Goal: Information Seeking & Learning: Check status

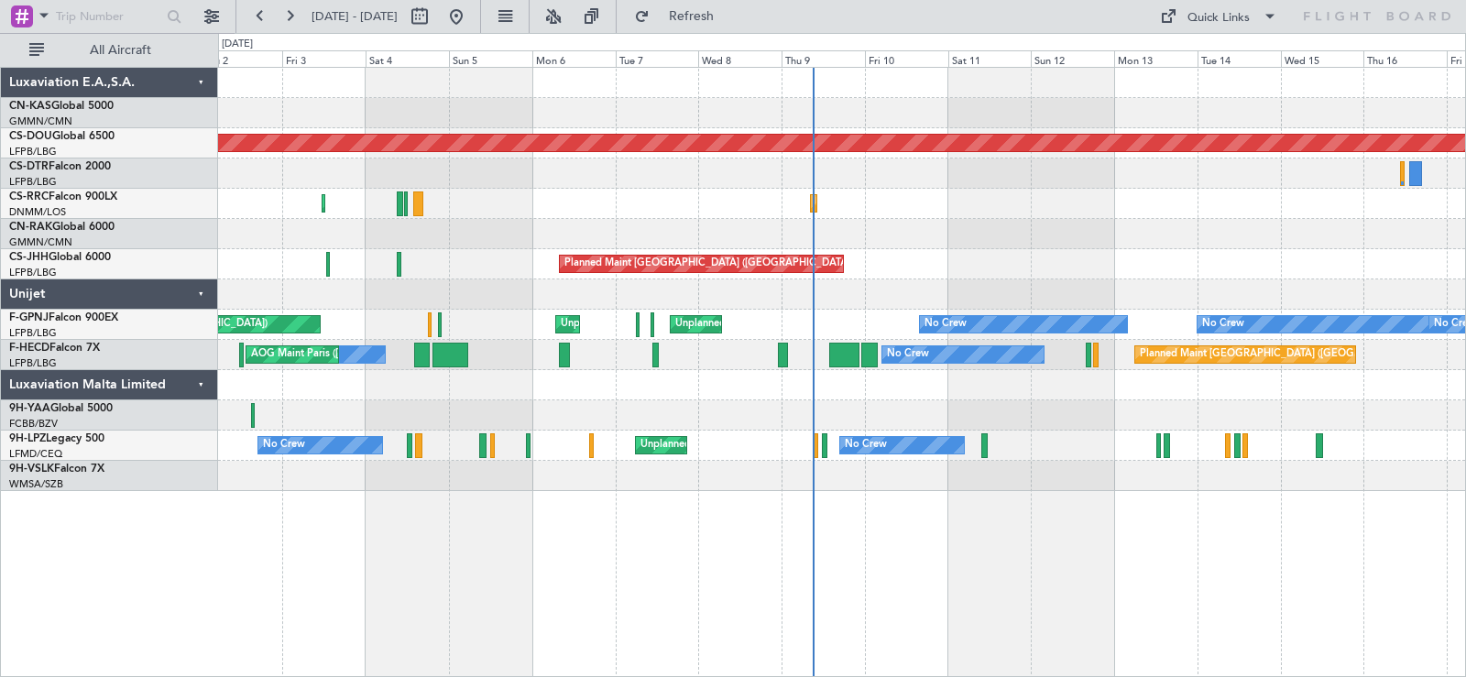
click at [522, 227] on div "Planned Maint London ([GEOGRAPHIC_DATA]) Planned Maint [GEOGRAPHIC_DATA] ([PERS…" at bounding box center [841, 279] width 1247 height 423
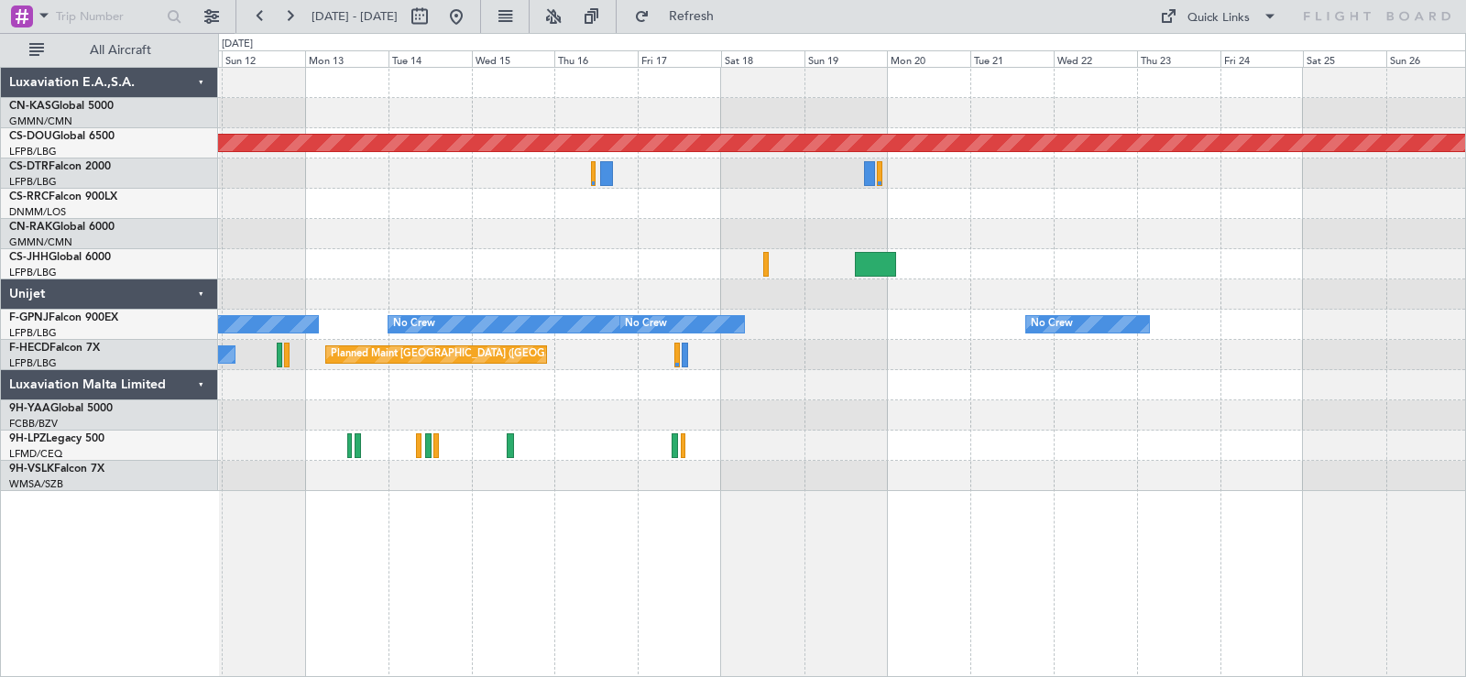
click at [507, 242] on div "Planned Maint London ([GEOGRAPHIC_DATA]) Planned Maint [GEOGRAPHIC_DATA] ([PERS…" at bounding box center [841, 279] width 1247 height 423
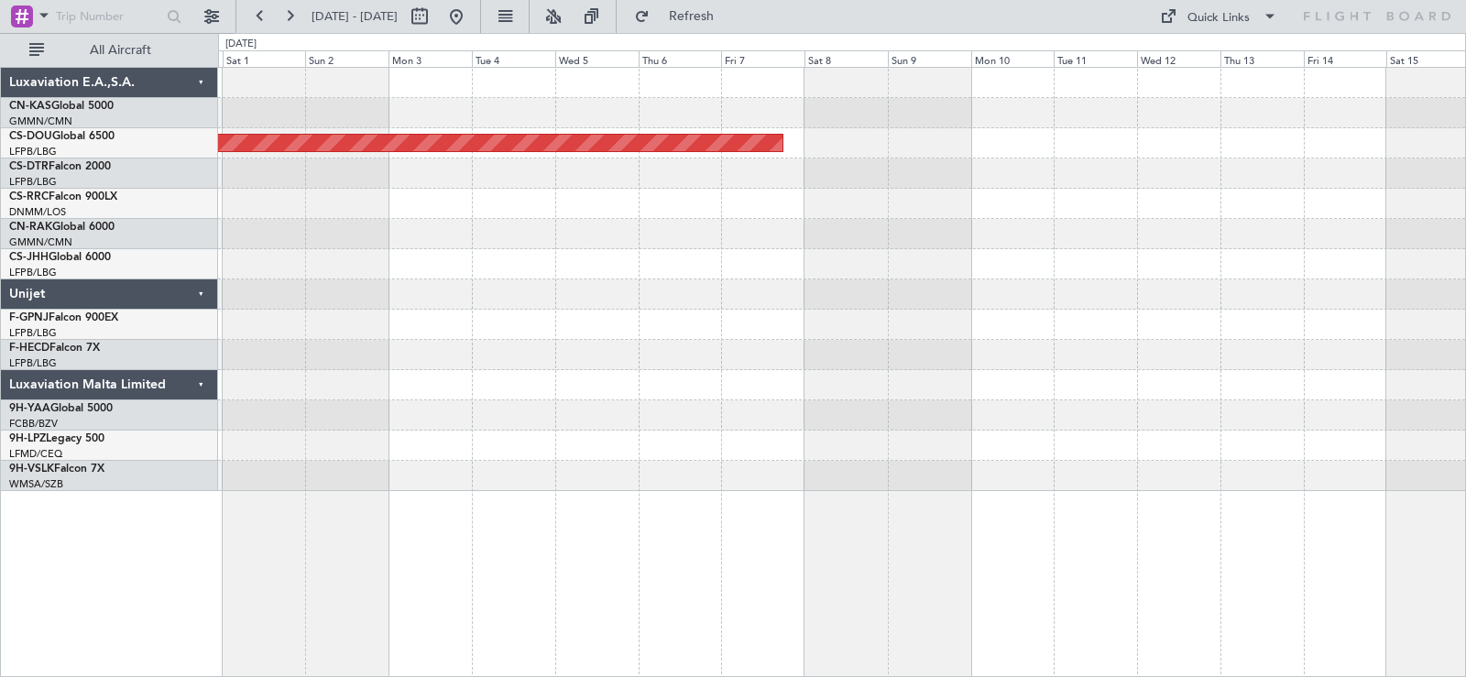
click at [111, 228] on div "Planned Maint London ([GEOGRAPHIC_DATA]) Luxaviation E.A.,S.A. CN-KAS Global 50…" at bounding box center [733, 355] width 1466 height 644
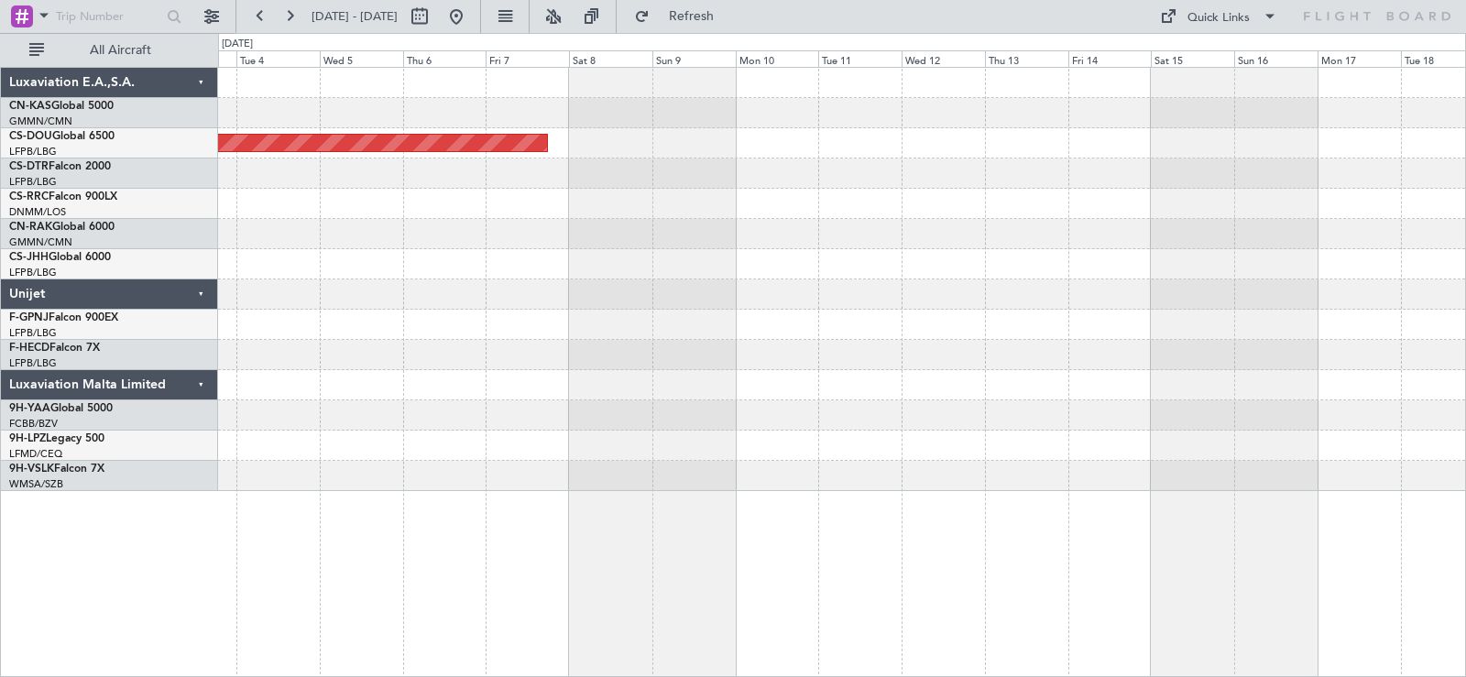
click at [218, 256] on div "Planned Maint London ([GEOGRAPHIC_DATA]) Luxaviation E.A.,S.A. CN-KAS Global 50…" at bounding box center [733, 355] width 1466 height 644
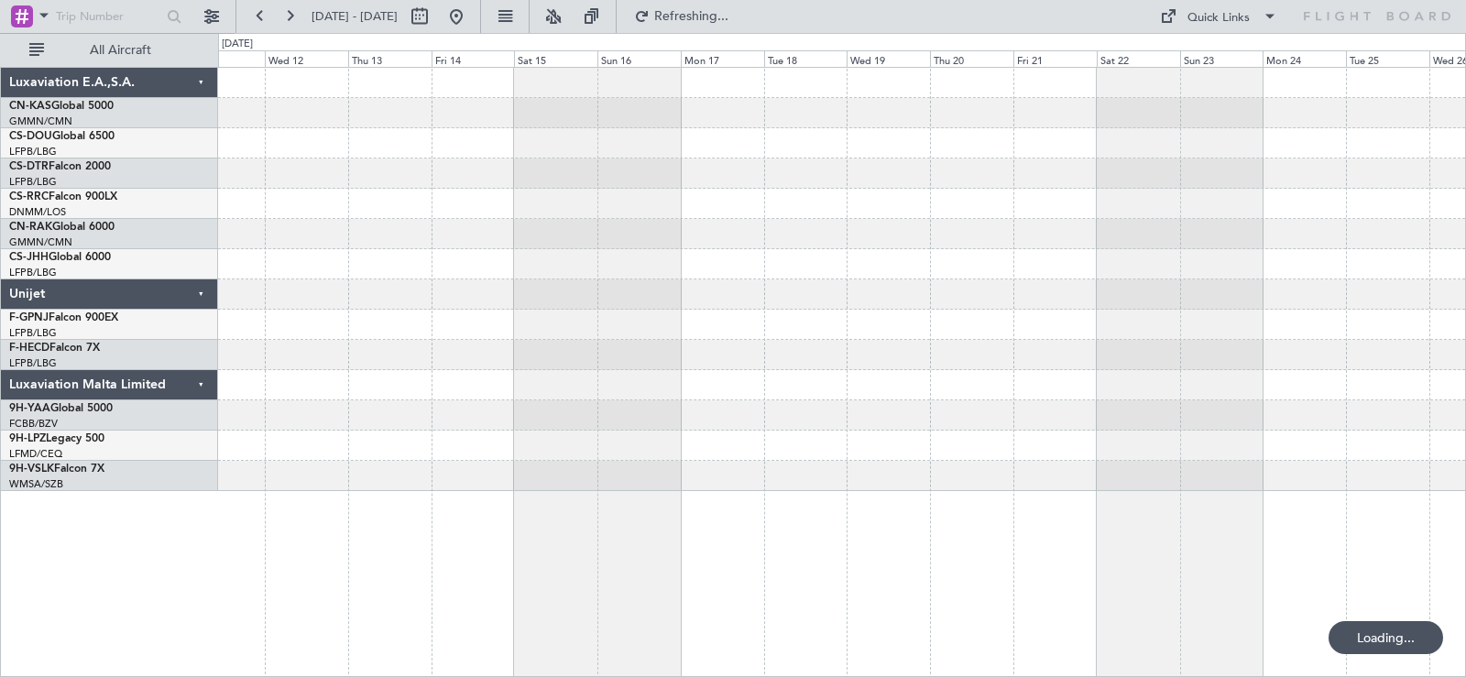
click at [171, 243] on div "Planned Maint London ([GEOGRAPHIC_DATA]) Luxaviation E.A.,S.A. CN-KAS Global 50…" at bounding box center [733, 355] width 1466 height 644
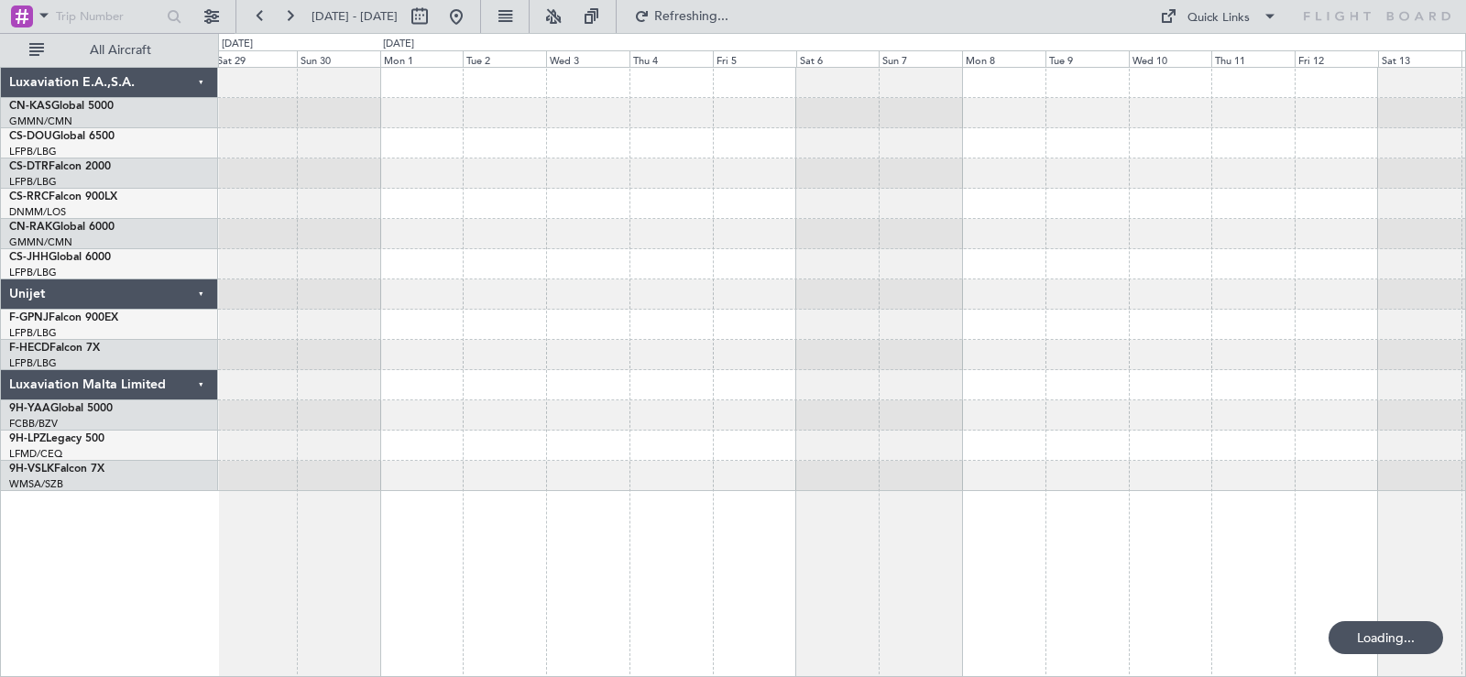
click at [485, 191] on div at bounding box center [841, 204] width 1247 height 30
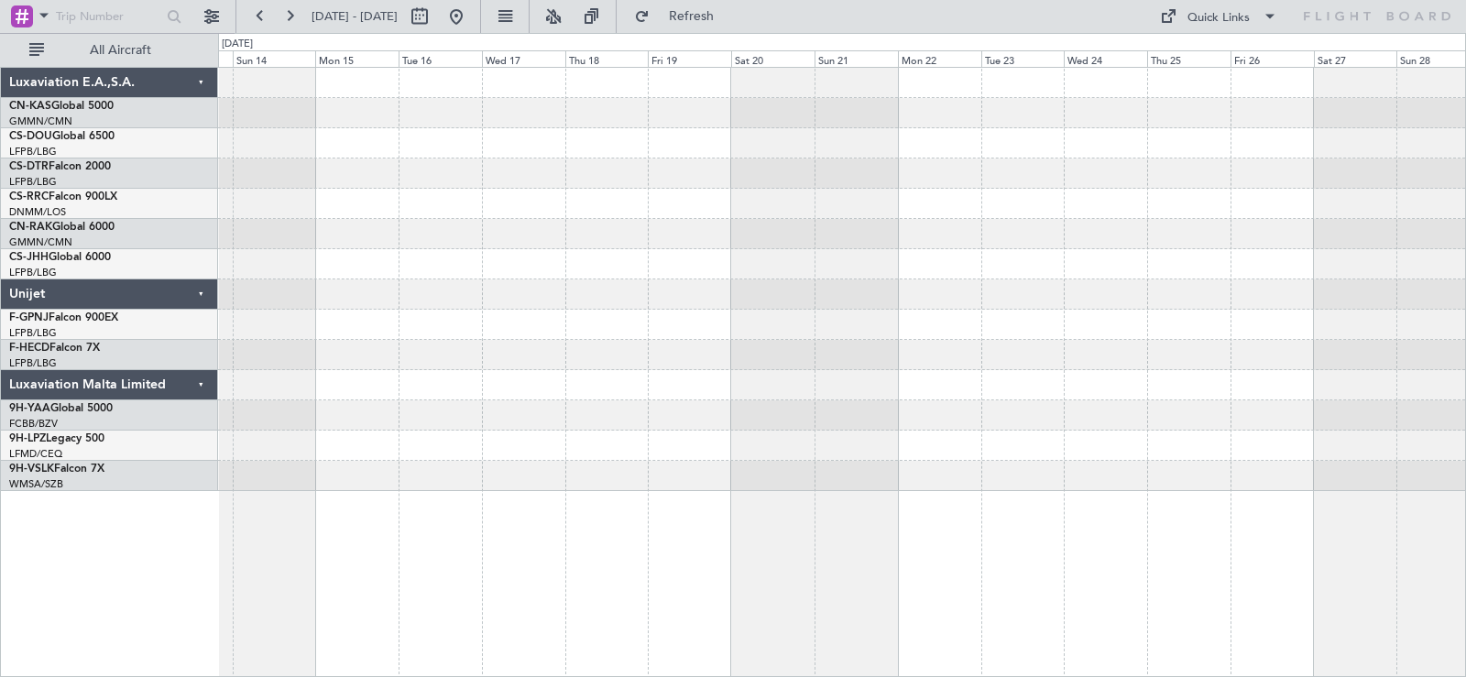
click at [329, 166] on div at bounding box center [841, 173] width 1247 height 30
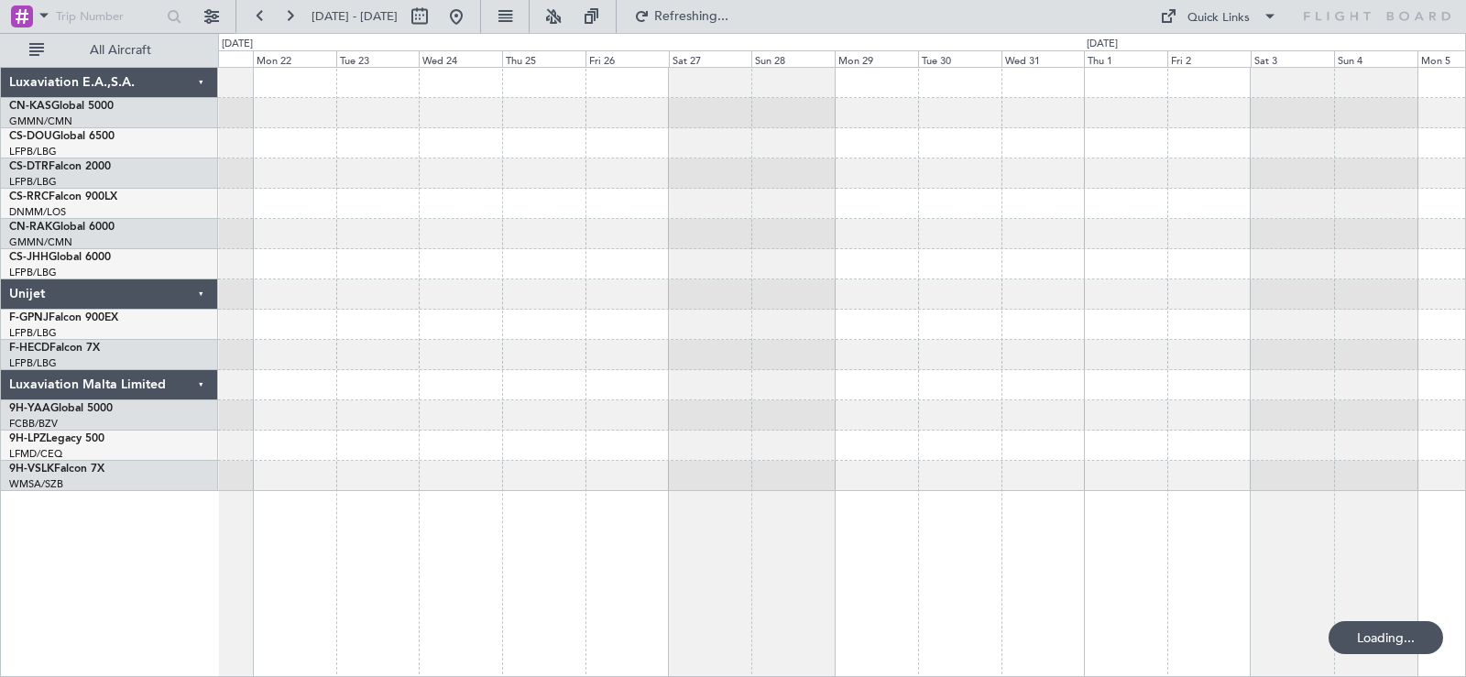
click at [954, 158] on div at bounding box center [841, 279] width 1247 height 423
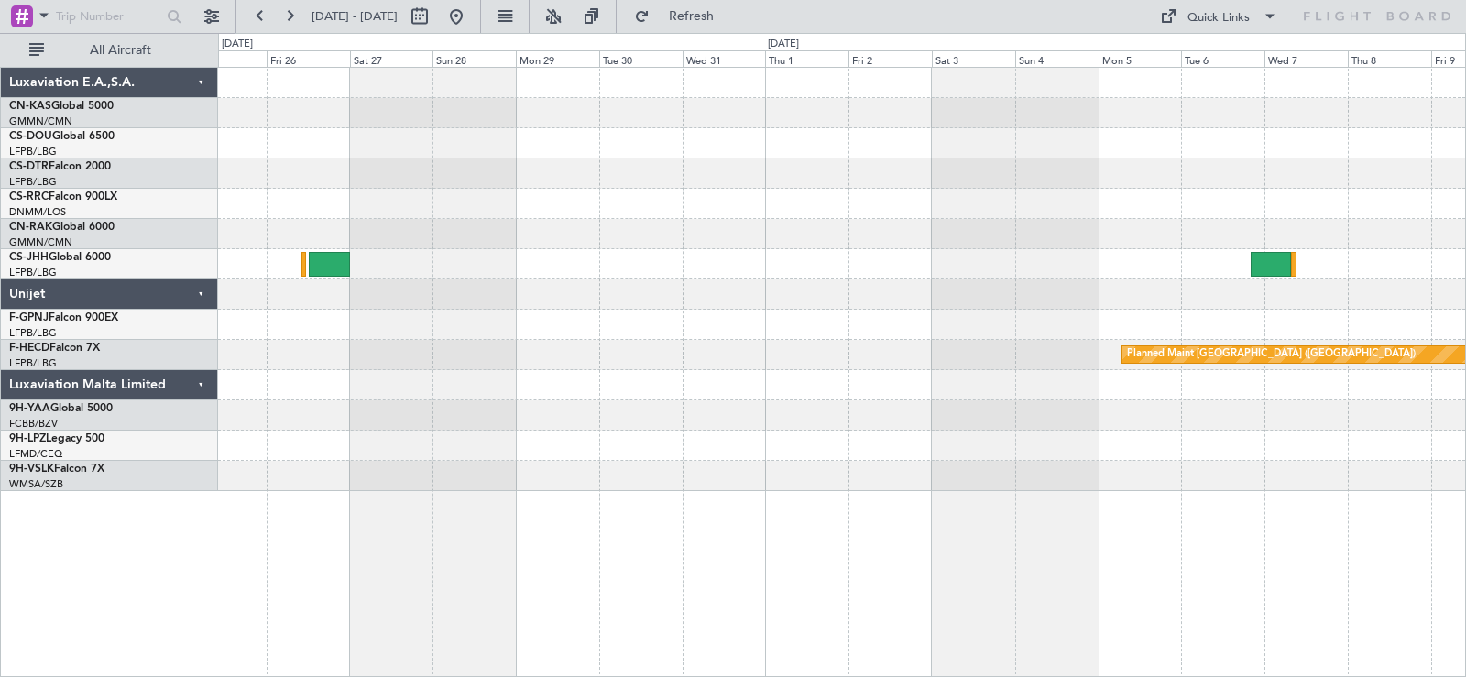
click at [571, 333] on div "Planned Maint [GEOGRAPHIC_DATA] ([GEOGRAPHIC_DATA])" at bounding box center [841, 279] width 1247 height 423
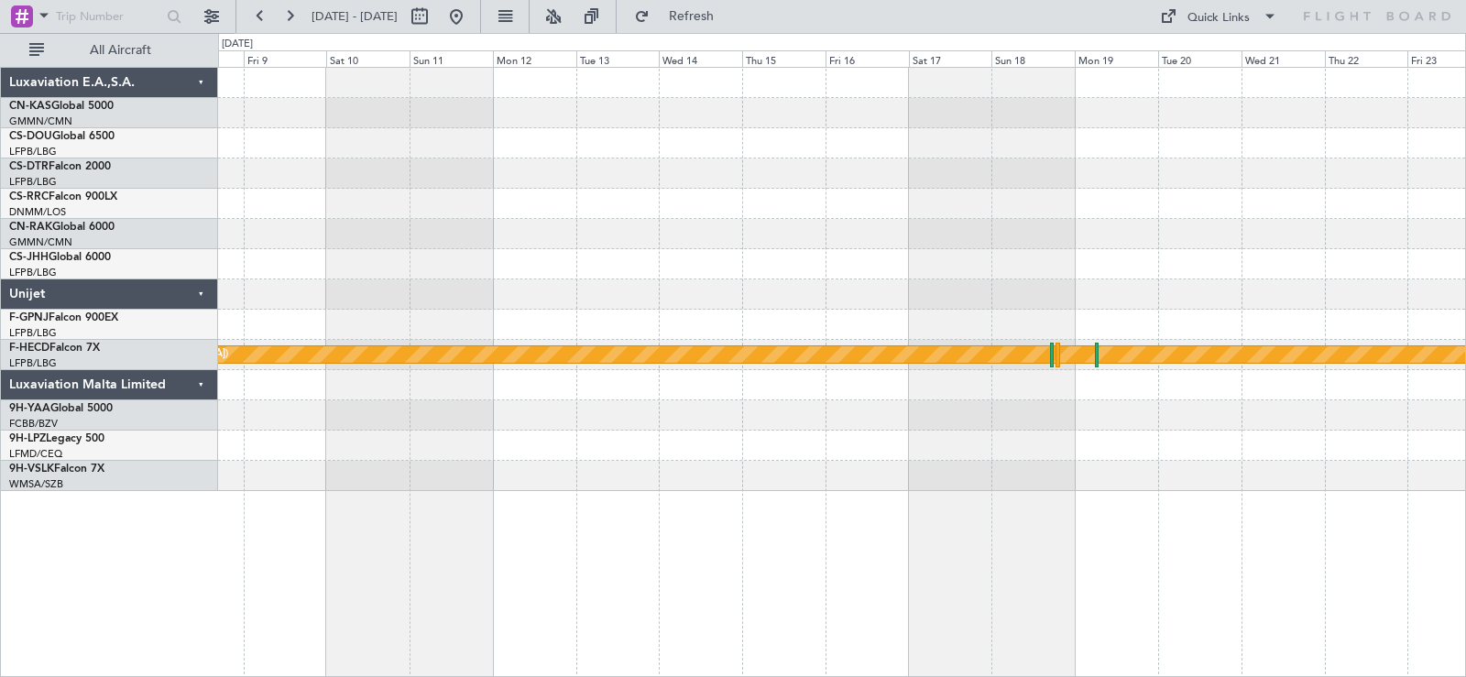
click at [50, 304] on div "Planned Maint [GEOGRAPHIC_DATA] ([GEOGRAPHIC_DATA]) Luxaviation E.A.,S.A. CN-KA…" at bounding box center [733, 355] width 1466 height 644
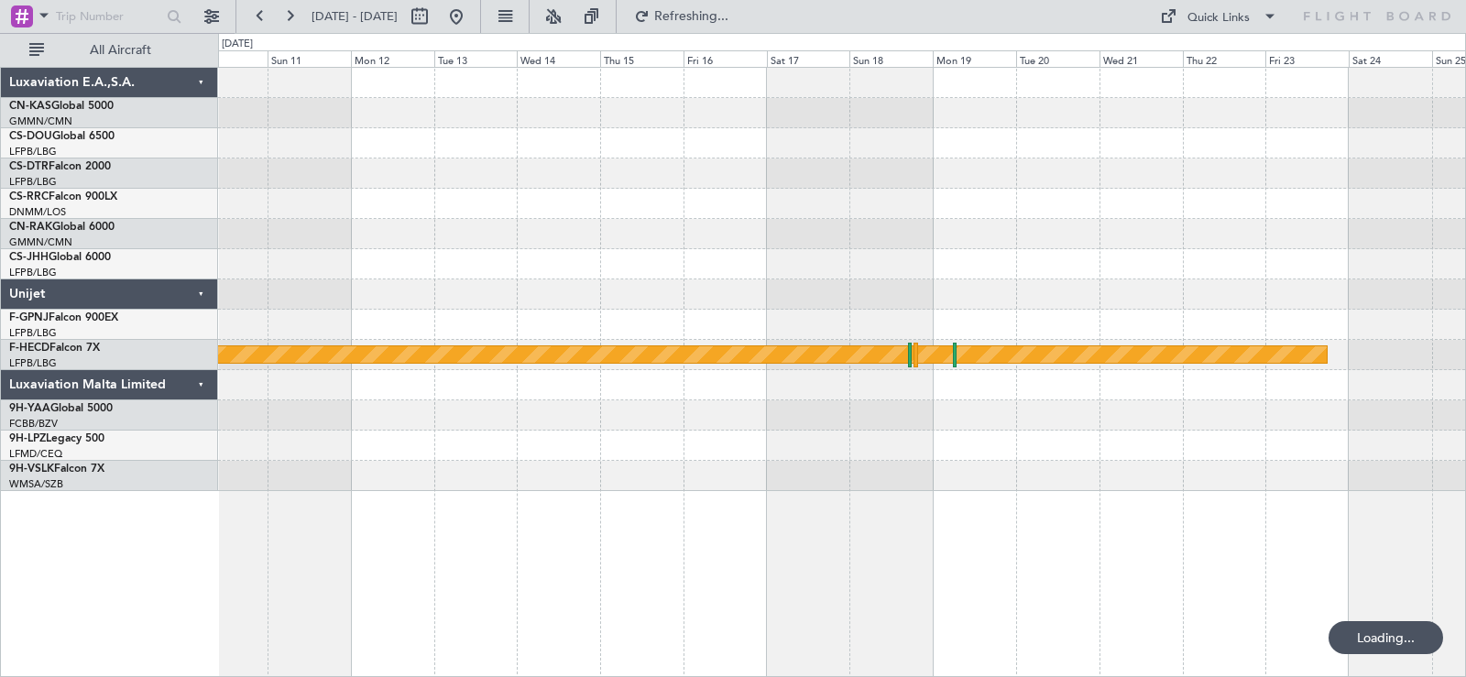
click at [684, 263] on div "Planned Maint [GEOGRAPHIC_DATA] ([GEOGRAPHIC_DATA])" at bounding box center [841, 279] width 1247 height 423
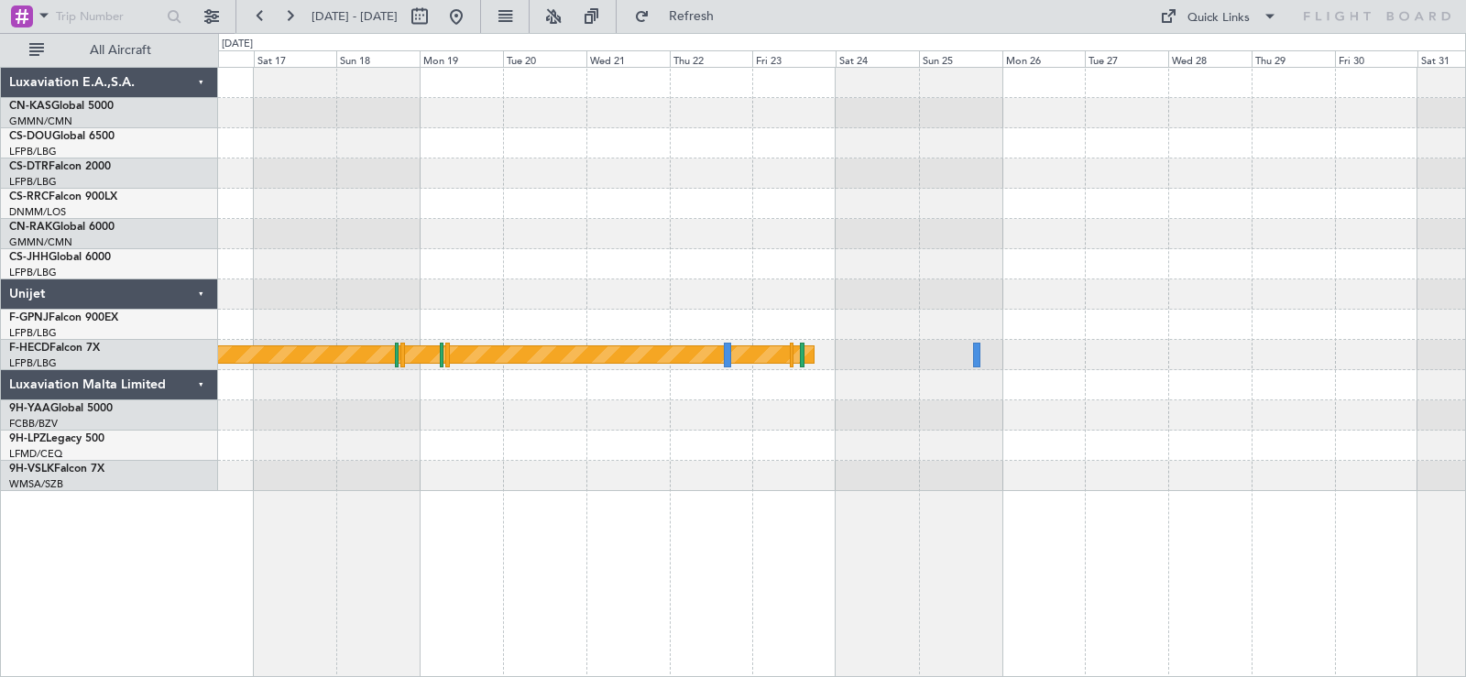
click at [1406, 225] on html "[DATE] - [DATE] Refresh Quick Links All Aircraft Planned Maint [GEOGRAPHIC_DATA…" at bounding box center [733, 338] width 1466 height 677
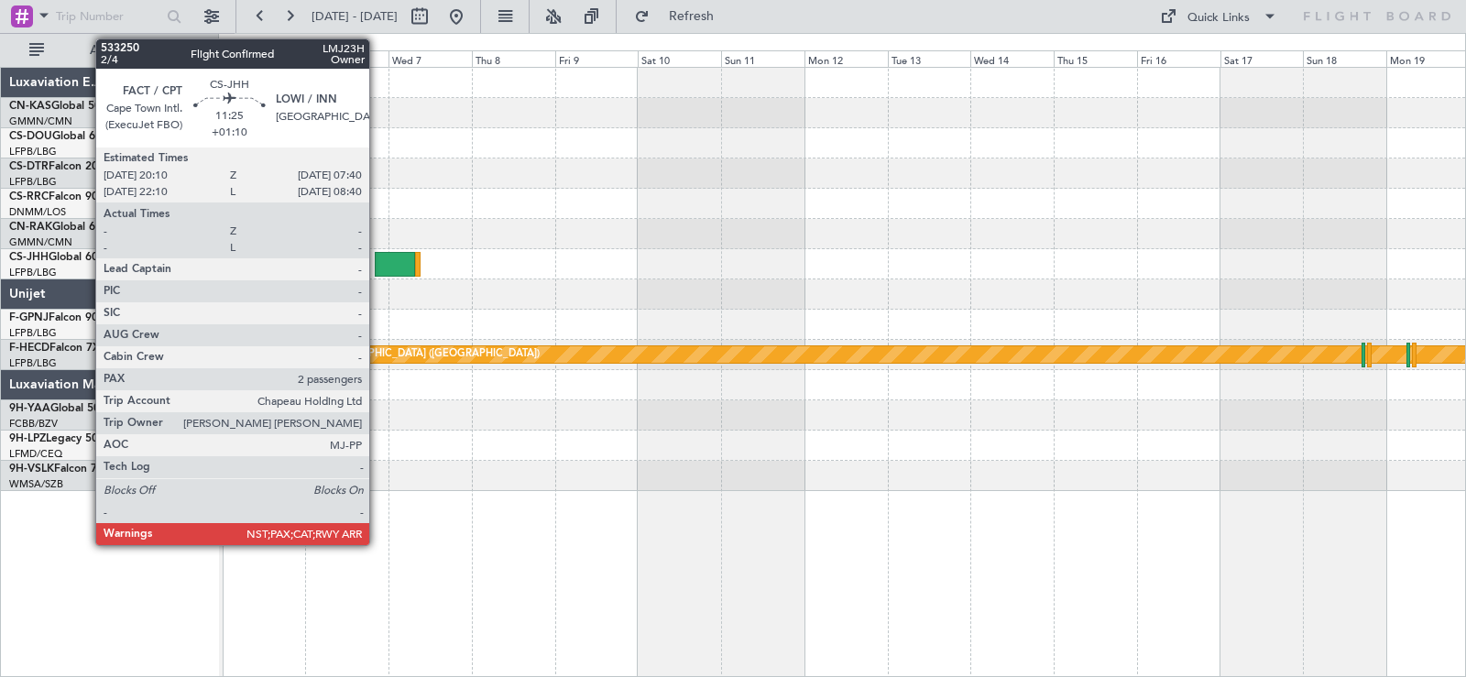
click at [377, 252] on div at bounding box center [395, 264] width 40 height 25
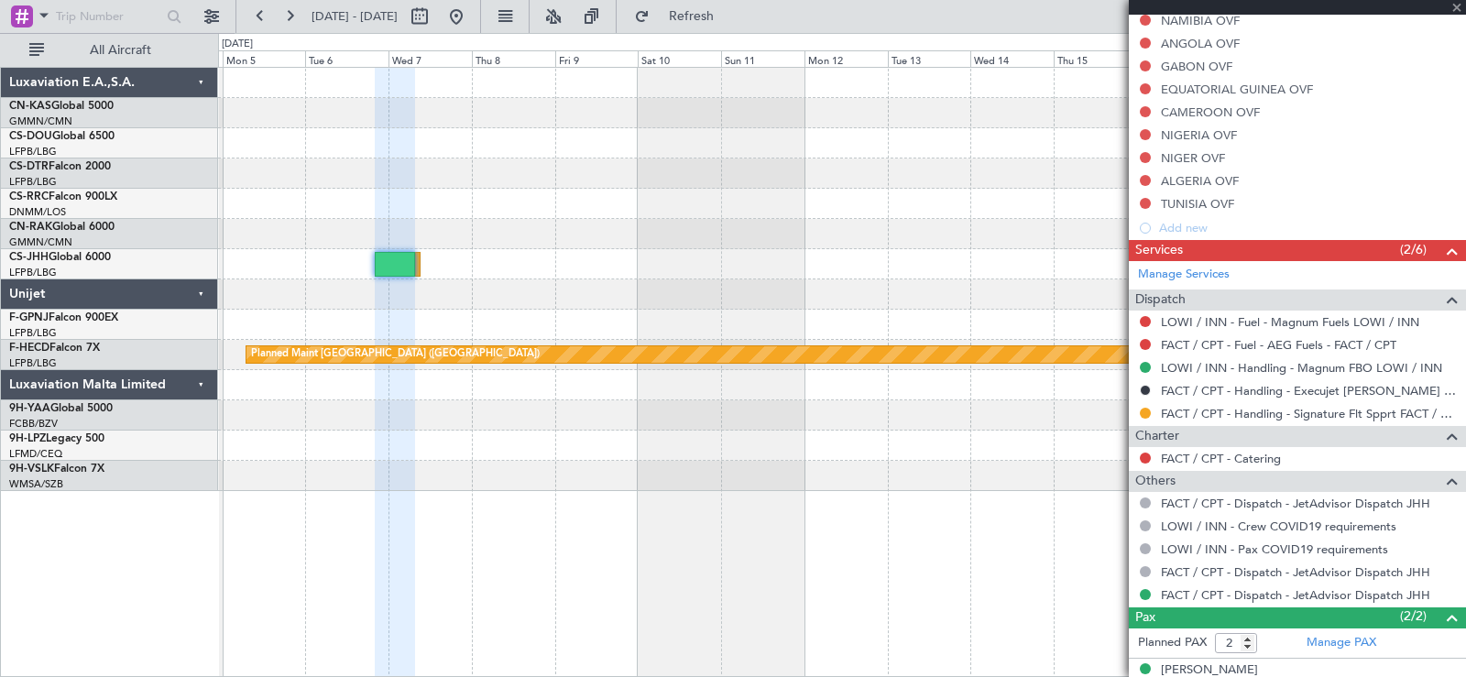
scroll to position [658, 0]
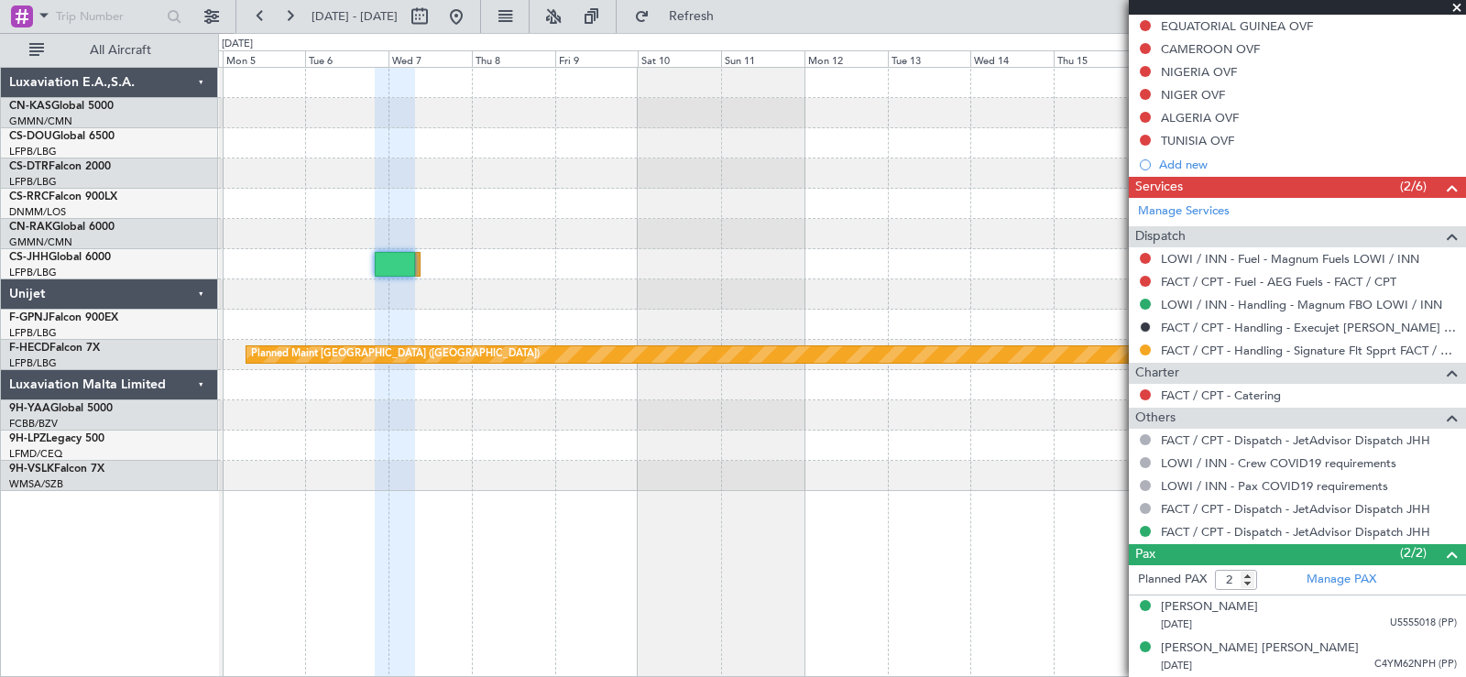
click at [1406, 5] on span at bounding box center [1456, 8] width 18 height 16
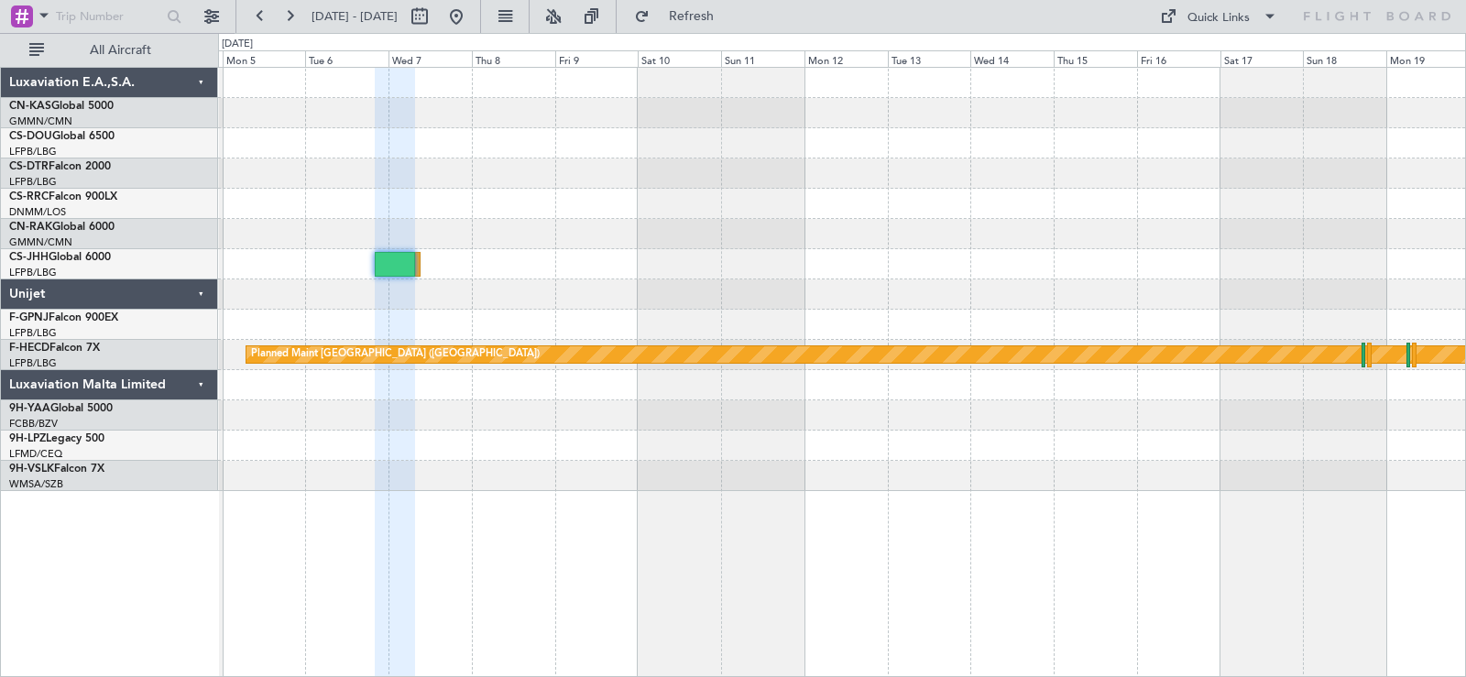
type input "0"
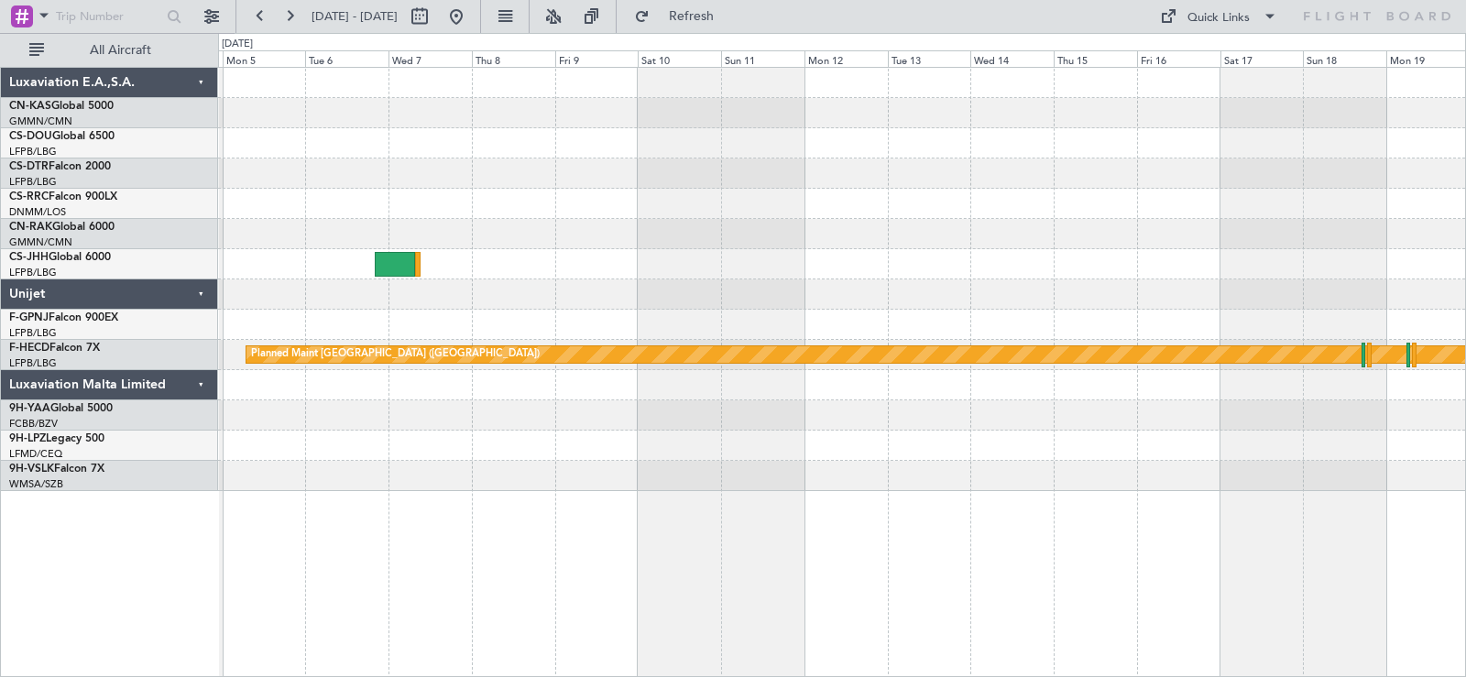
scroll to position [0, 0]
click at [471, 12] on button at bounding box center [455, 16] width 29 height 29
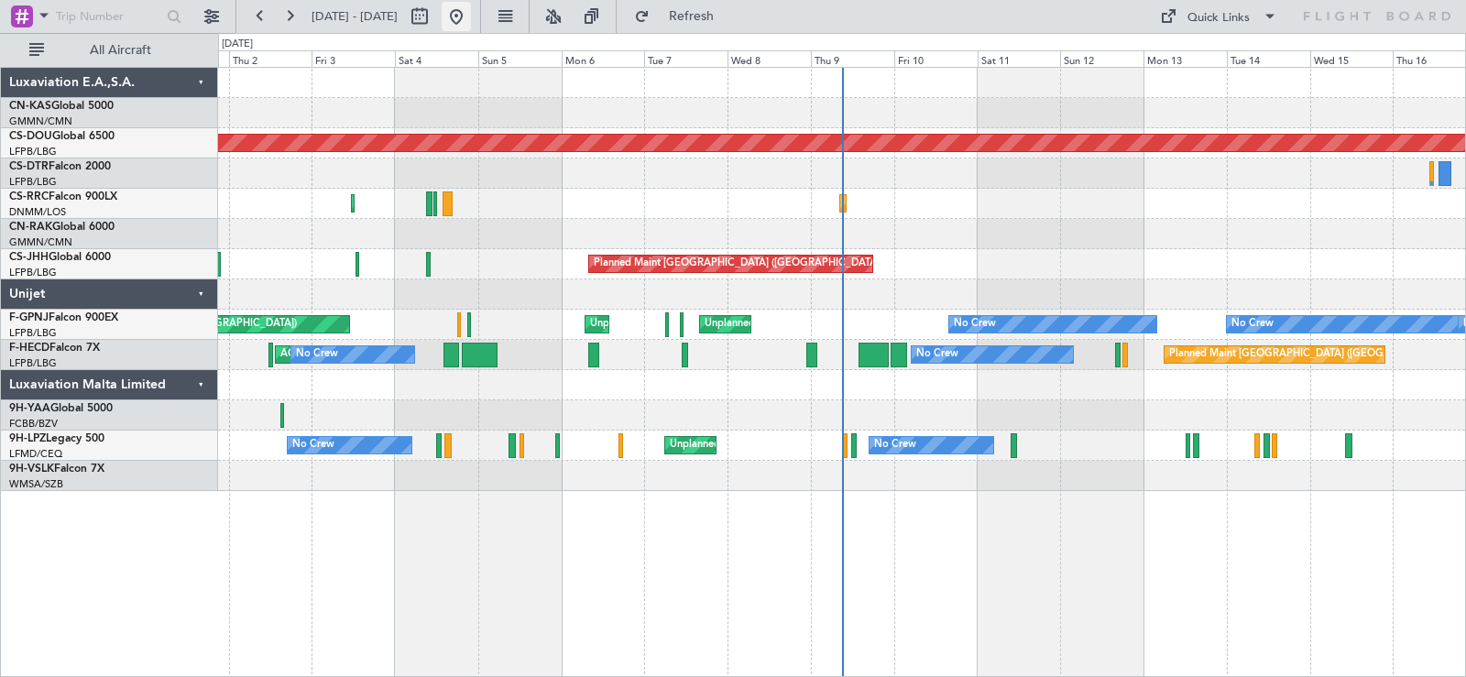
click at [471, 16] on button at bounding box center [455, 16] width 29 height 29
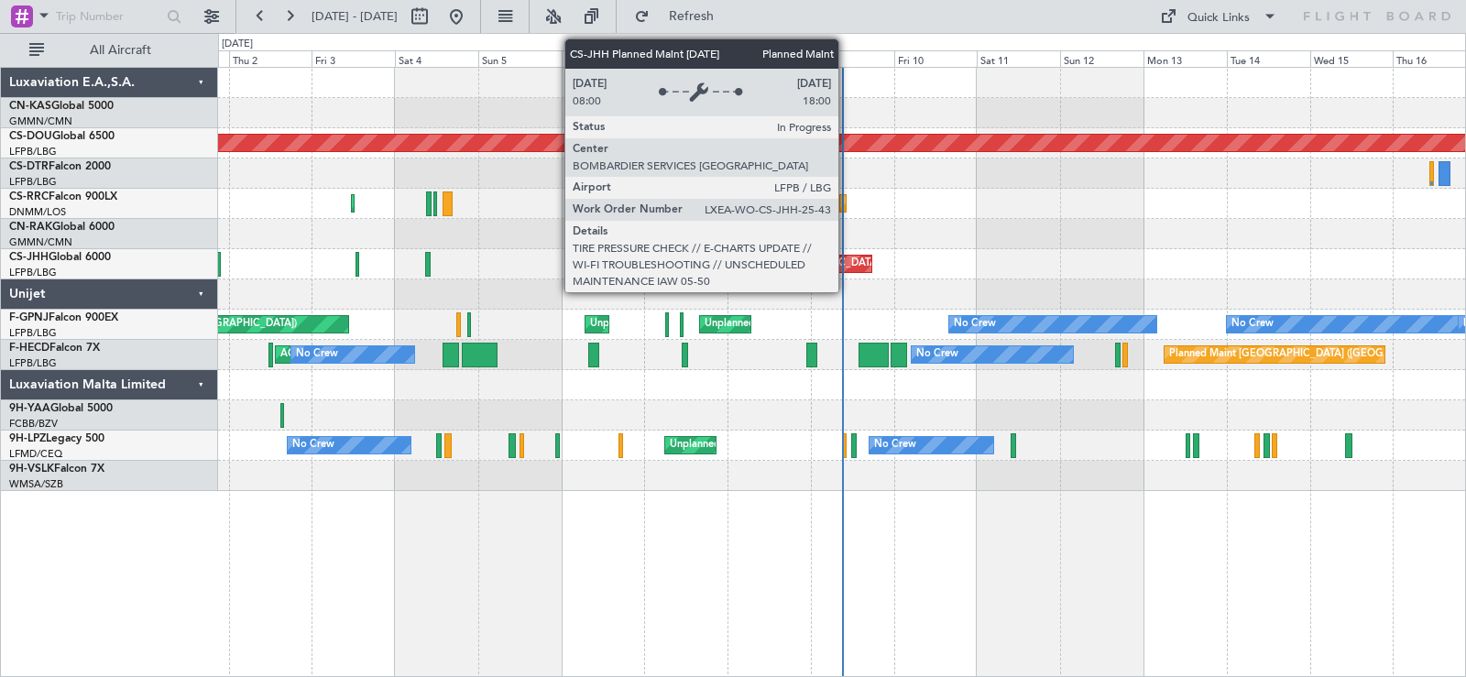
click at [846, 262] on div "Planned Maint [GEOGRAPHIC_DATA] ([GEOGRAPHIC_DATA])" at bounding box center [730, 264] width 283 height 16
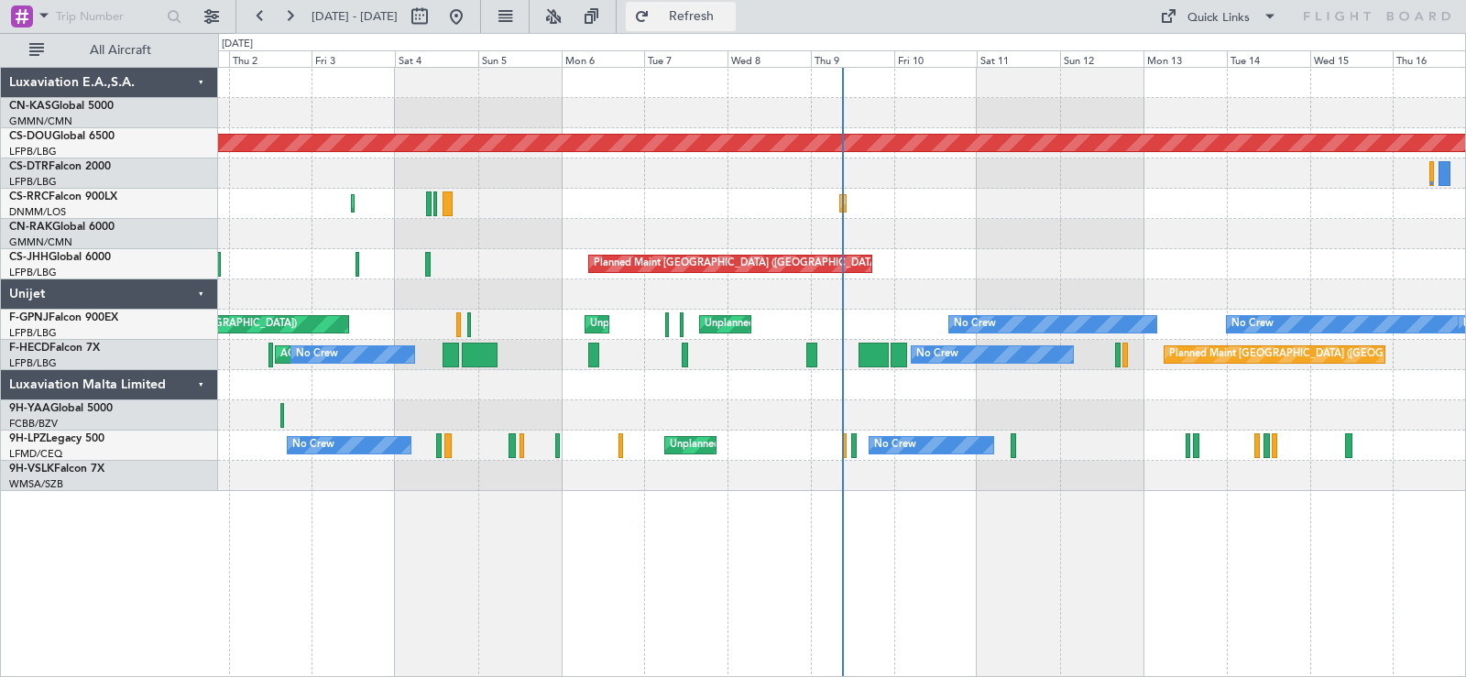
click at [730, 13] on span "Refresh" at bounding box center [691, 16] width 77 height 13
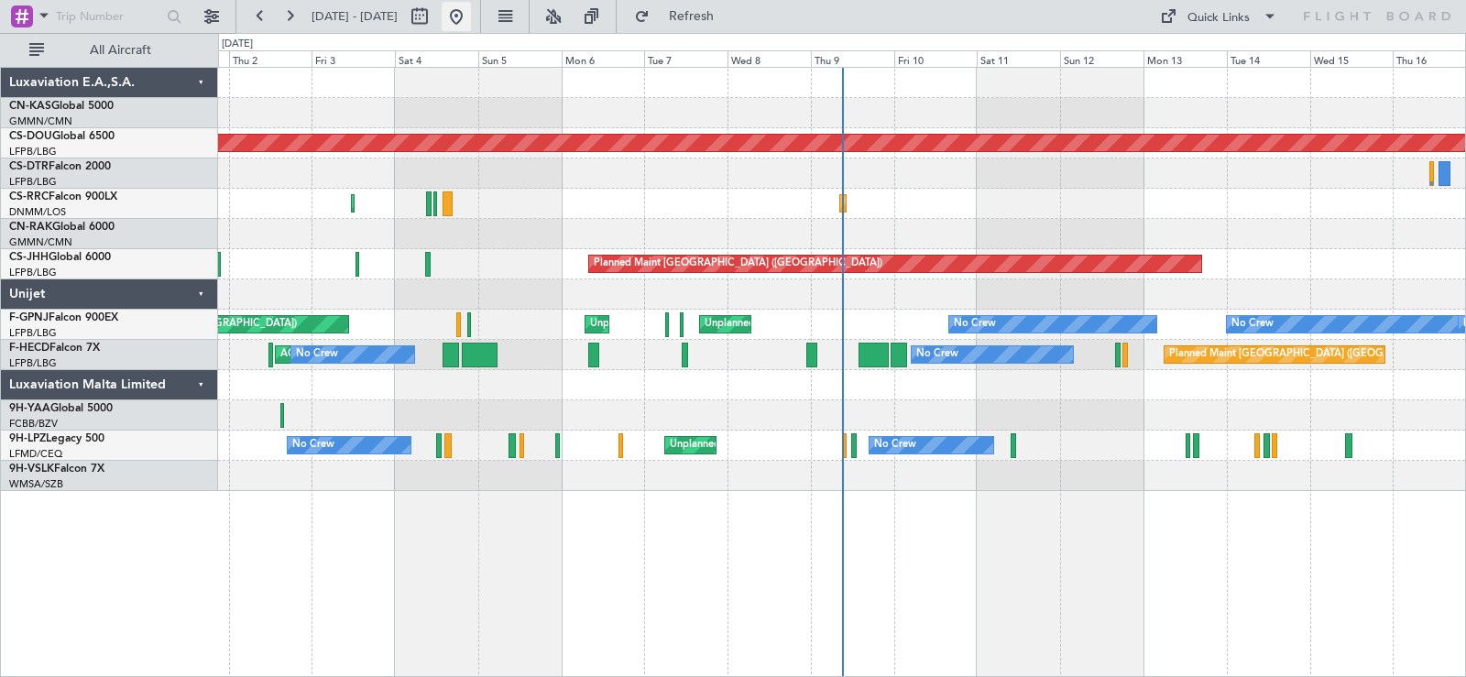
click at [471, 20] on button at bounding box center [455, 16] width 29 height 29
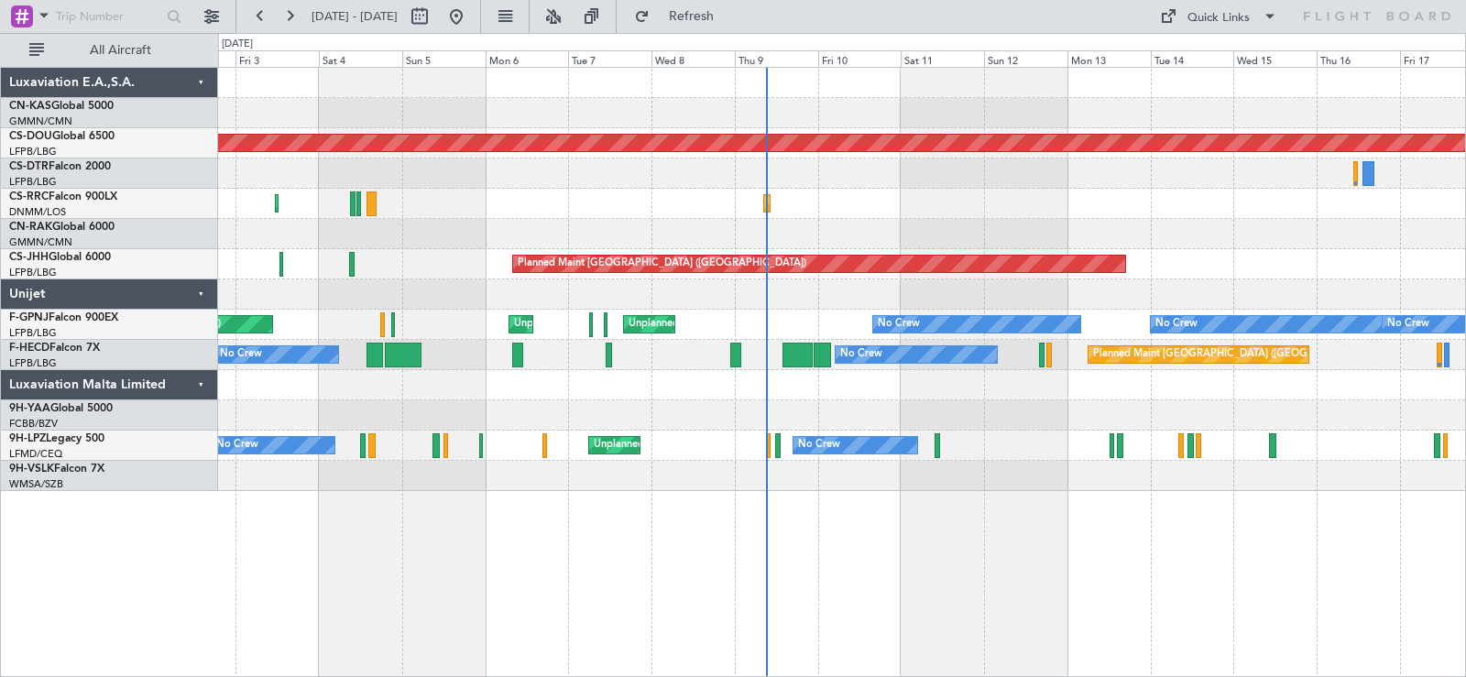
click at [1140, 179] on div at bounding box center [841, 173] width 1247 height 30
click at [471, 14] on button at bounding box center [455, 16] width 29 height 29
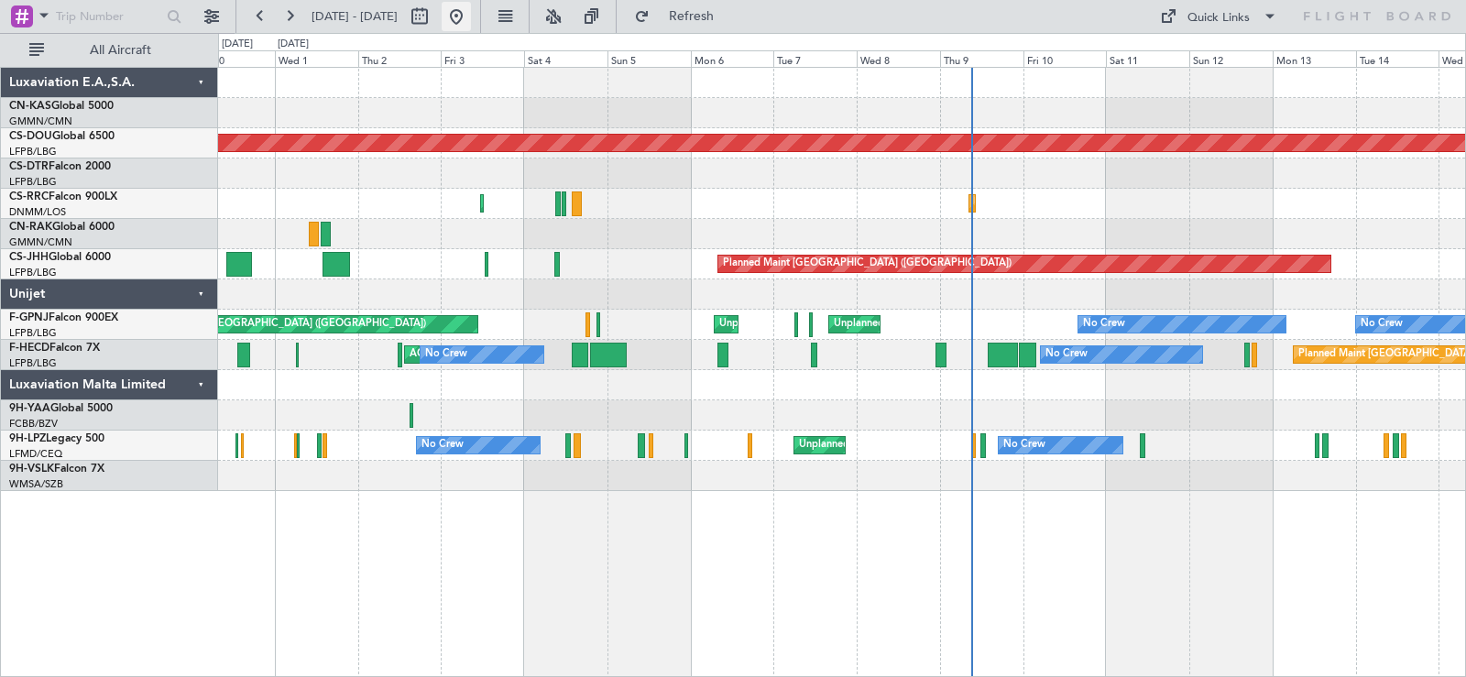
click at [471, 14] on button at bounding box center [455, 16] width 29 height 29
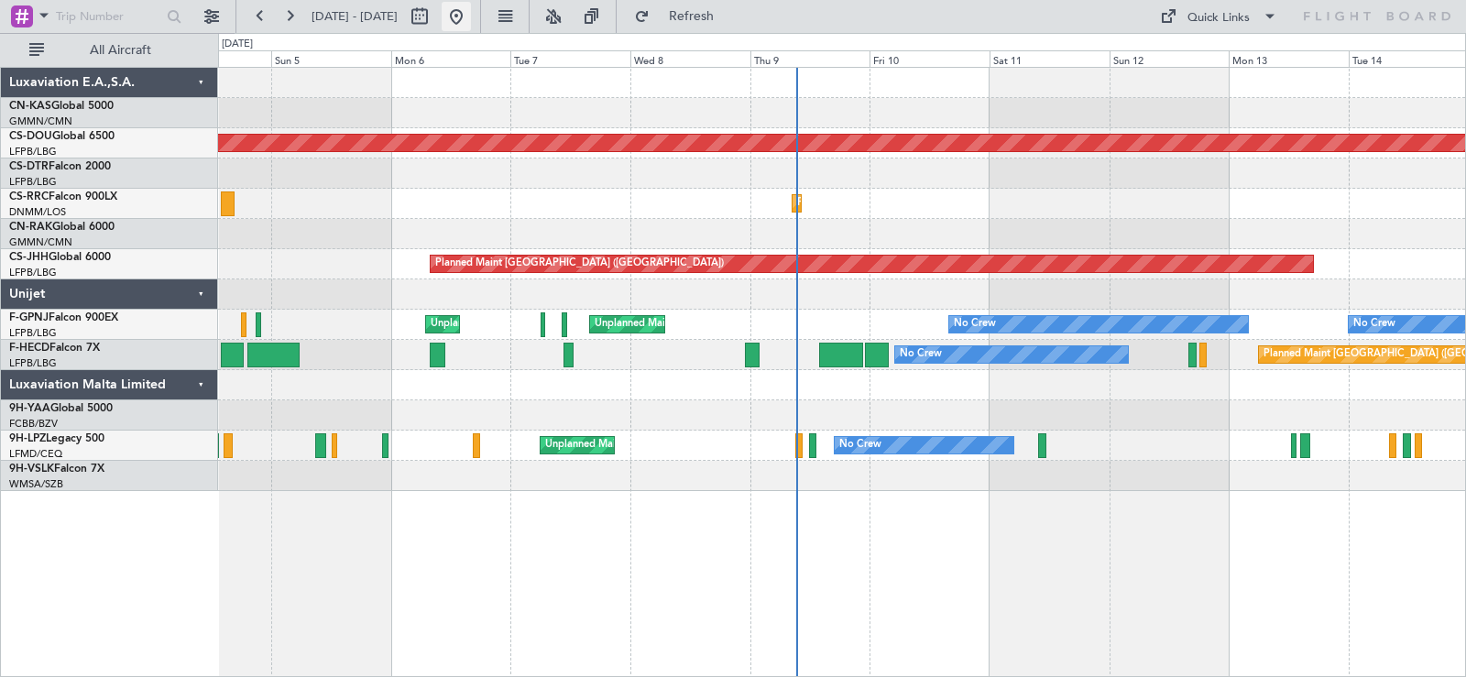
click at [471, 22] on button at bounding box center [455, 16] width 29 height 29
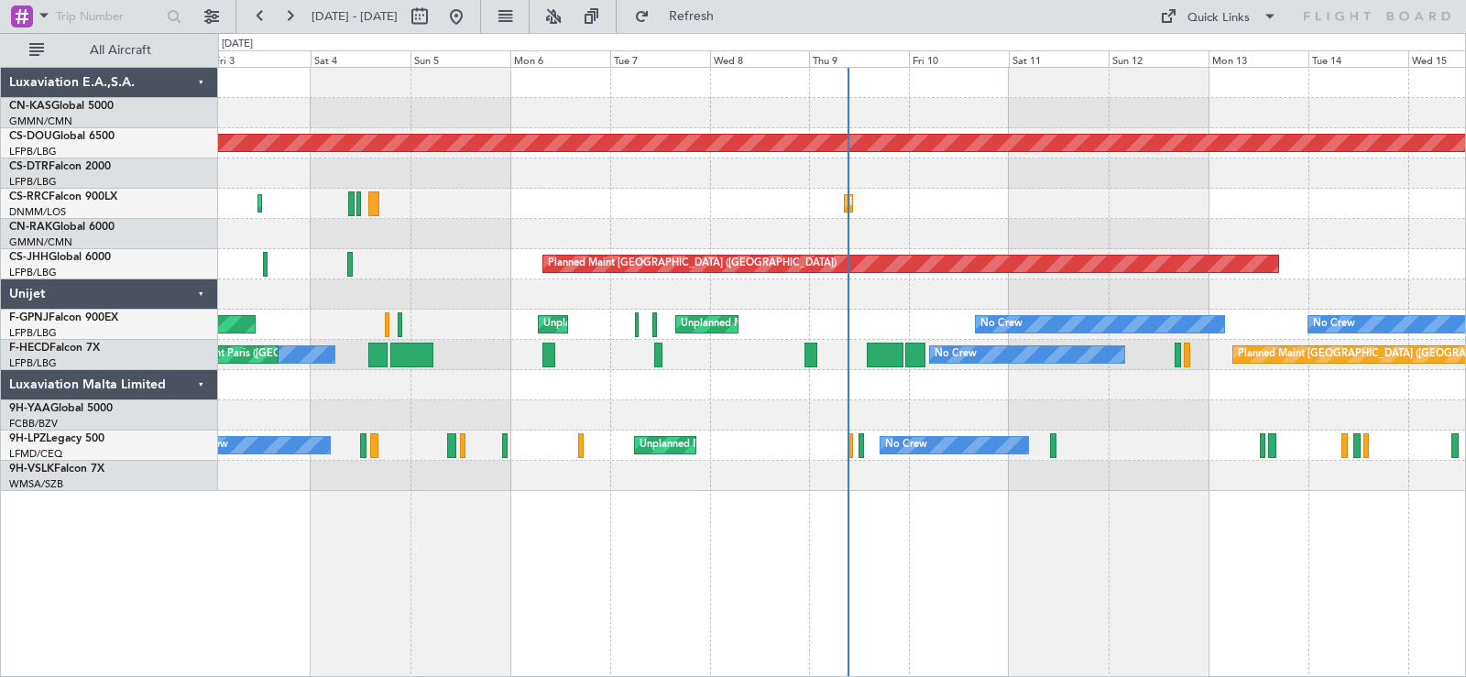
click at [981, 188] on div at bounding box center [841, 173] width 1247 height 30
click at [471, 21] on button at bounding box center [455, 16] width 29 height 29
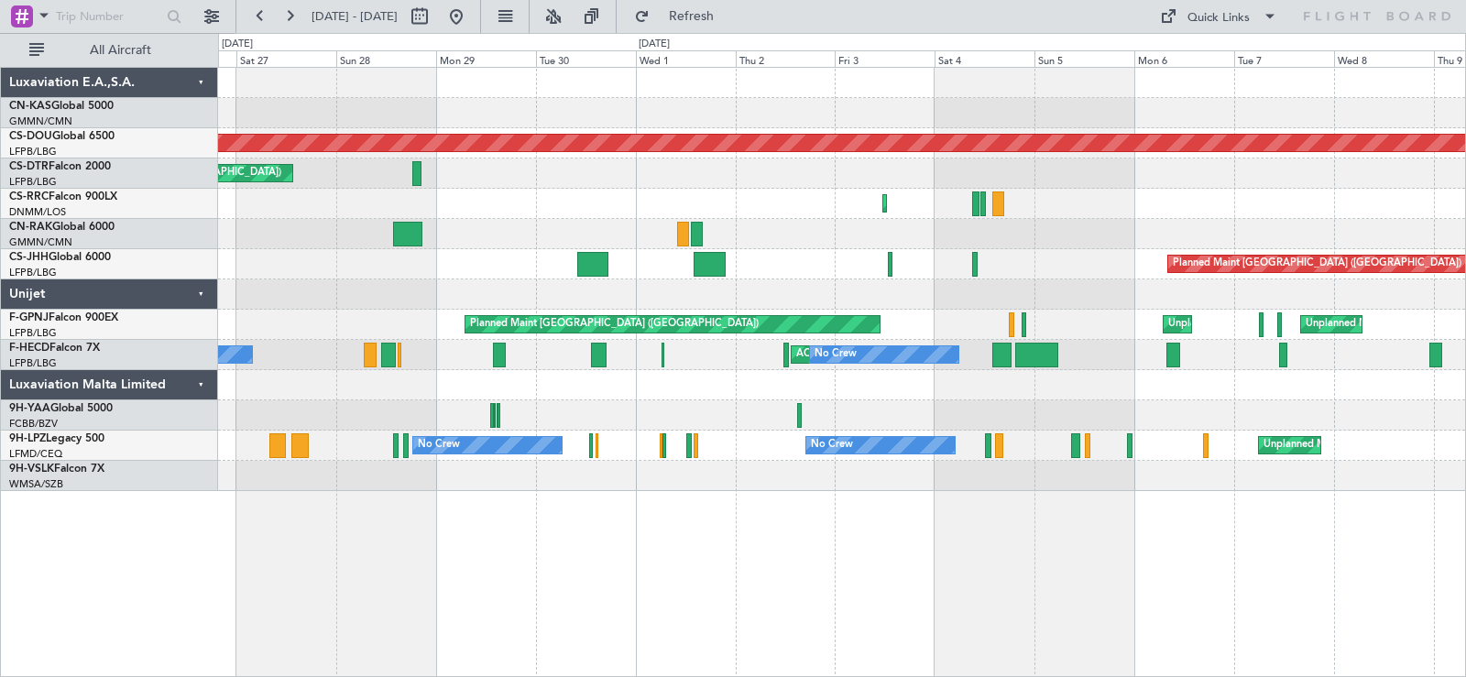
click at [1172, 219] on div at bounding box center [841, 234] width 1247 height 30
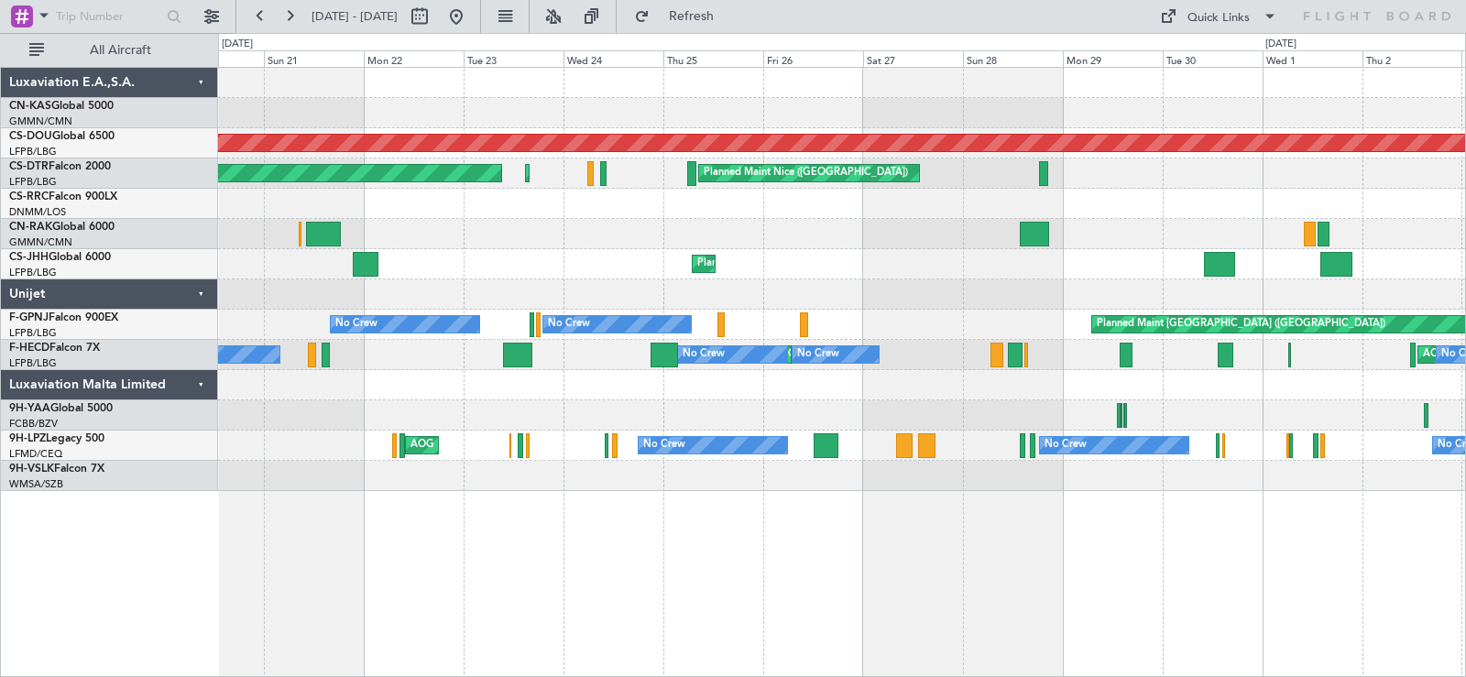
click at [1129, 213] on div "Planned Maint Lagos ([PERSON_NAME])" at bounding box center [841, 204] width 1247 height 30
click at [471, 21] on button at bounding box center [455, 16] width 29 height 29
